Goal: Find contact information: Find contact information

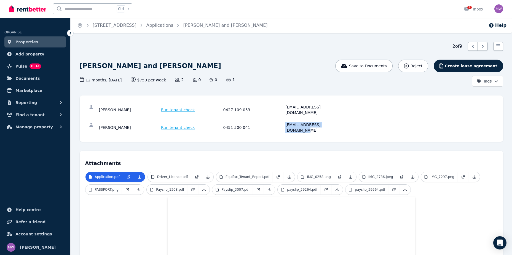
drag, startPoint x: 338, startPoint y: 119, endPoint x: 285, endPoint y: 117, distance: 52.1
click at [285, 122] on div "[EMAIL_ADDRESS][DOMAIN_NAME]" at bounding box center [315, 127] width 61 height 11
copy div "[EMAIL_ADDRESS][DOMAIN_NAME]"
drag, startPoint x: 330, startPoint y: 106, endPoint x: 282, endPoint y: 108, distance: 48.0
click at [282, 108] on div "[PERSON_NAME] Run tenant check 0427 109 053 [EMAIL_ADDRESS][DOMAIN_NAME]" at bounding box center [222, 109] width 247 height 11
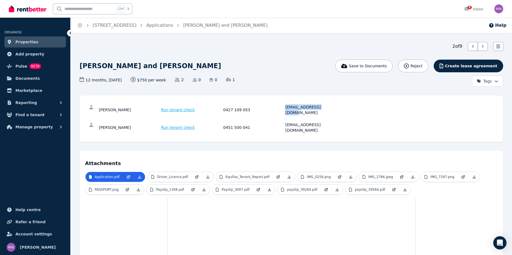
copy div "[EMAIL_ADDRESS][DOMAIN_NAME]"
drag, startPoint x: 128, startPoint y: 106, endPoint x: 96, endPoint y: 110, distance: 32.5
click at [96, 110] on div "[PERSON_NAME] Run tenant check 0427 109 053 [EMAIL_ADDRESS][DOMAIN_NAME]" at bounding box center [291, 110] width 413 height 18
copy div "[PERSON_NAME]"
drag, startPoint x: 127, startPoint y: 116, endPoint x: 95, endPoint y: 117, distance: 32.3
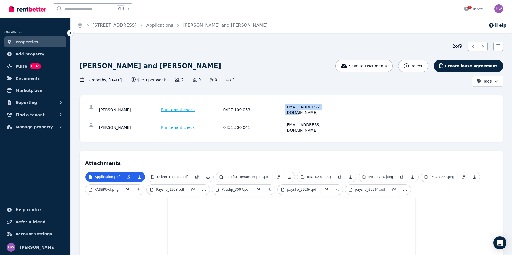
click at [95, 119] on div "[PERSON_NAME] Run tenant check 0451 500 041 [EMAIL_ADDRESS][DOMAIN_NAME]" at bounding box center [291, 128] width 413 height 18
copy div "[PERSON_NAME]"
drag, startPoint x: 332, startPoint y: 121, endPoint x: 285, endPoint y: 122, distance: 47.4
click at [285, 122] on div "[PERSON_NAME] Run tenant check 0451 500 041 [EMAIL_ADDRESS][DOMAIN_NAME]" at bounding box center [291, 128] width 413 height 18
copy div "[EMAIL_ADDRESS][DOMAIN_NAME]"
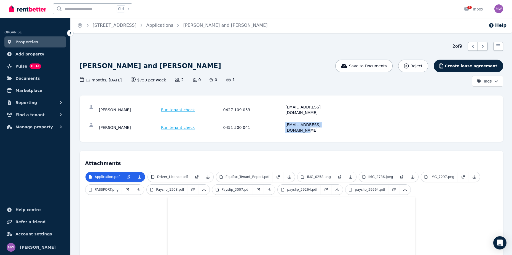
drag, startPoint x: 124, startPoint y: 117, endPoint x: 93, endPoint y: 121, distance: 30.5
click at [93, 121] on div "[PERSON_NAME] Run tenant check 0451 500 041 [EMAIL_ADDRESS][DOMAIN_NAME]" at bounding box center [291, 128] width 413 height 18
copy div "[PERSON_NAME]"
drag, startPoint x: 329, startPoint y: 107, endPoint x: 285, endPoint y: 110, distance: 43.7
click at [285, 110] on div "[PERSON_NAME] Run tenant check 0427 109 053 [EMAIL_ADDRESS][DOMAIN_NAME]" at bounding box center [291, 110] width 413 height 18
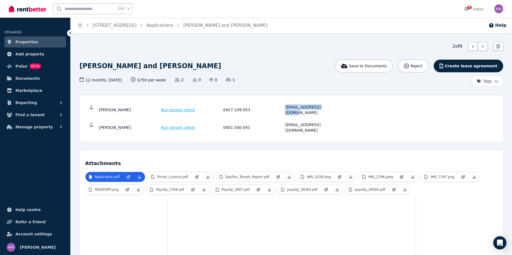
copy div "[EMAIL_ADDRESS][DOMAIN_NAME]"
drag, startPoint x: 337, startPoint y: 122, endPoint x: 284, endPoint y: 121, distance: 53.8
click at [284, 121] on div "[PERSON_NAME] Run tenant check 0451 500 041 [EMAIL_ADDRESS][DOMAIN_NAME]" at bounding box center [291, 128] width 413 height 18
copy div "[EMAIL_ADDRESS][DOMAIN_NAME]"
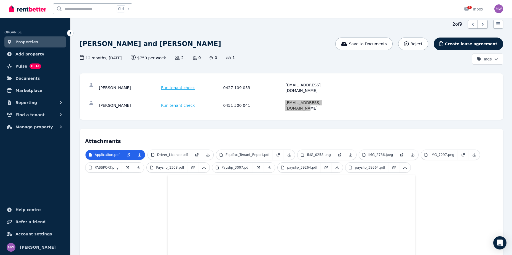
scroll to position [110, 0]
